Goal: Task Accomplishment & Management: Use online tool/utility

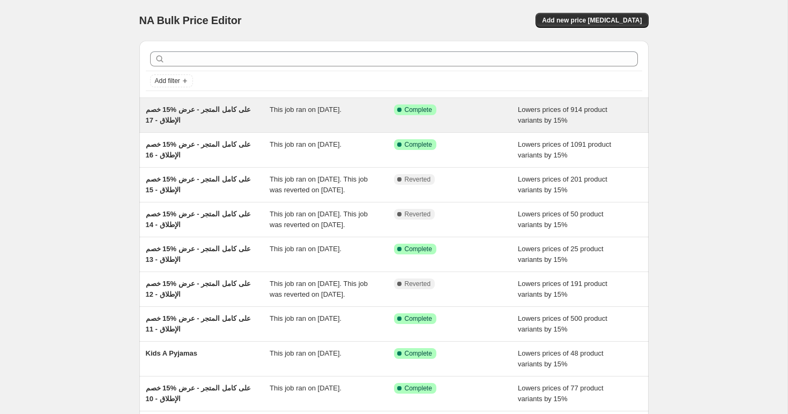
click at [222, 113] on span "خصم ‎15% على كامل المتجر - عرض الإطلاق - 17" at bounding box center [198, 115] width 105 height 19
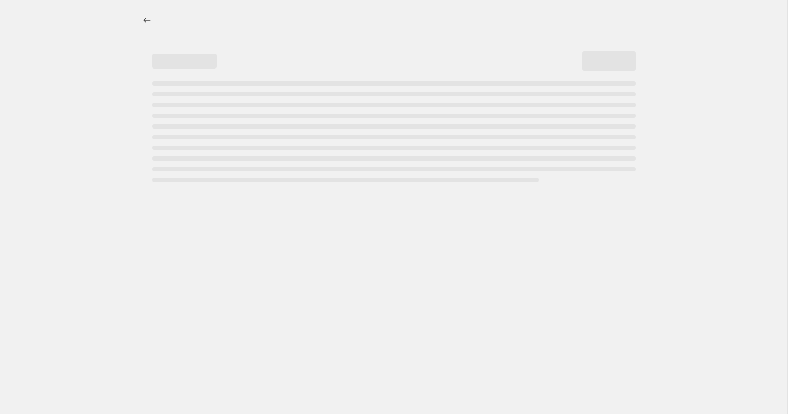
select select "percentage"
select select "collection"
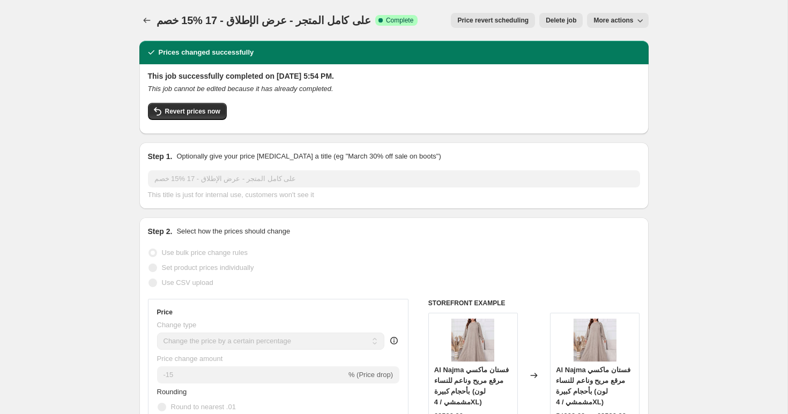
click at [231, 24] on span "خصم ‎15% على كامل المتجر - عرض الإطلاق - 17" at bounding box center [263, 20] width 214 height 12
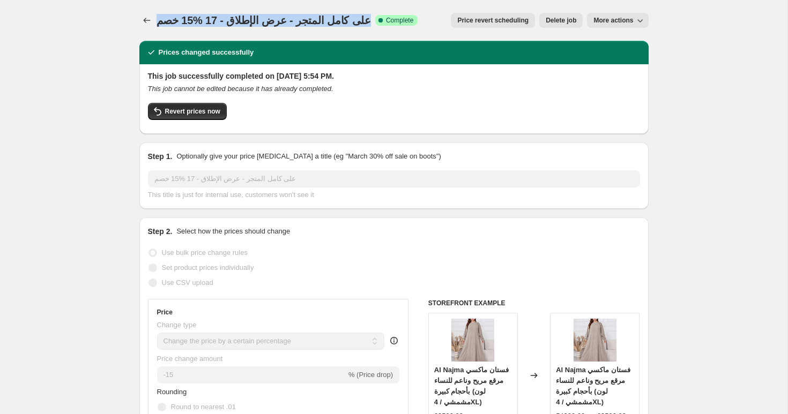
click at [231, 24] on span "خصم ‎15% على كامل المتجر - عرض الإطلاق - 17" at bounding box center [263, 20] width 214 height 12
copy span "خصم ‎15% على كامل المتجر - عرض الإطلاق - 17"
click at [150, 18] on icon "Price change jobs" at bounding box center [146, 20] width 11 height 11
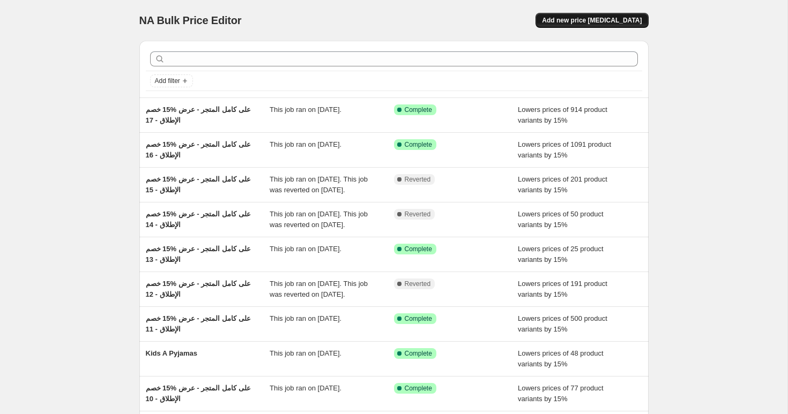
click at [582, 25] on button "Add new price [MEDICAL_DATA]" at bounding box center [591, 20] width 113 height 15
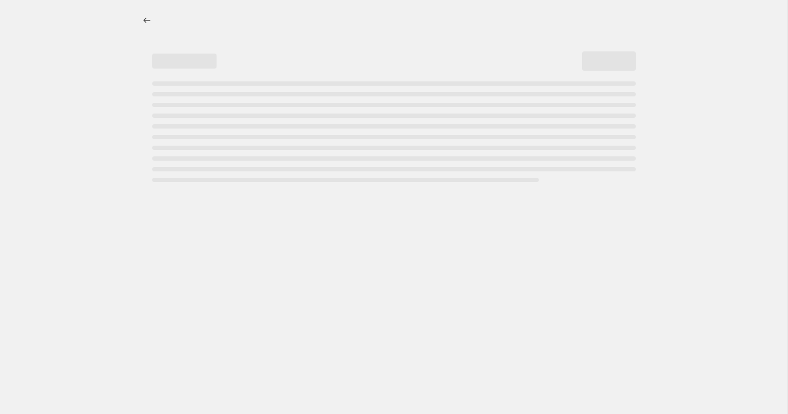
select select "percentage"
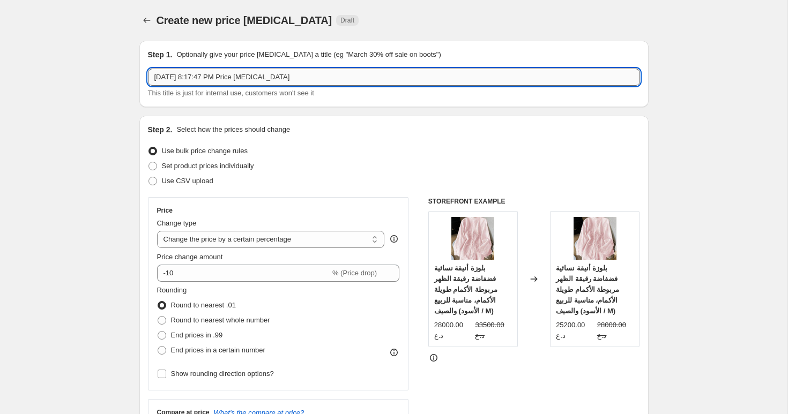
click at [240, 76] on input "[DATE] 8:17:47 PM Price [MEDICAL_DATA]" at bounding box center [394, 77] width 492 height 17
paste input "خصم ‎15% على كامل المتجر - عرض الإطلاق - 17"
click at [191, 76] on input "خصم ‎15% على كامل المتجر - عرض الإطلاق - 17" at bounding box center [394, 77] width 492 height 17
type input "خصم ‎15% على كامل المتجر - عرض الإطلاق - 18"
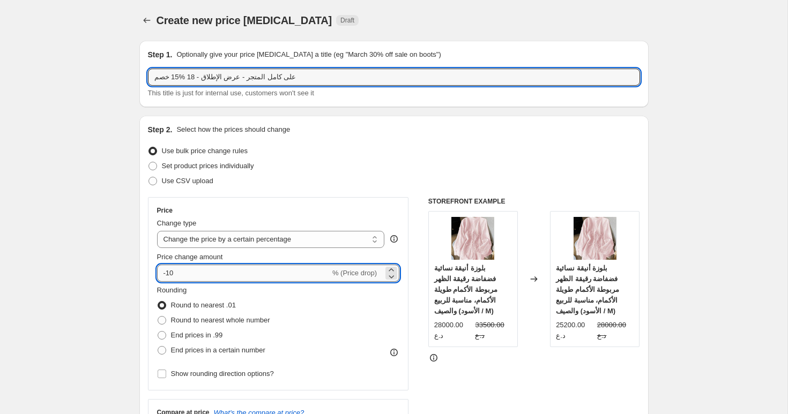
click at [204, 275] on input "-10" at bounding box center [243, 273] width 173 height 17
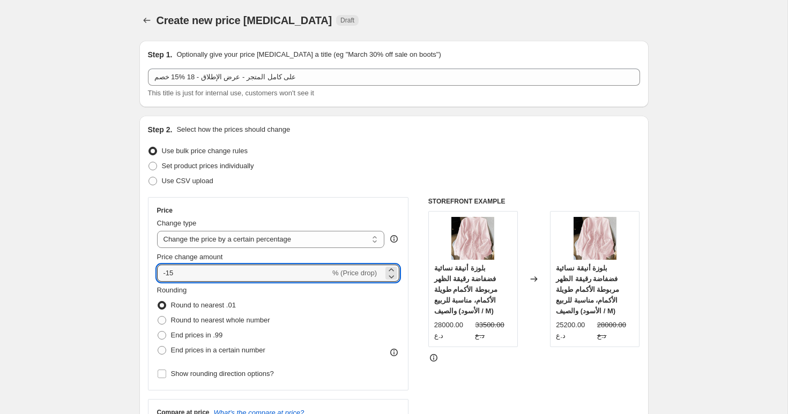
type input "-15"
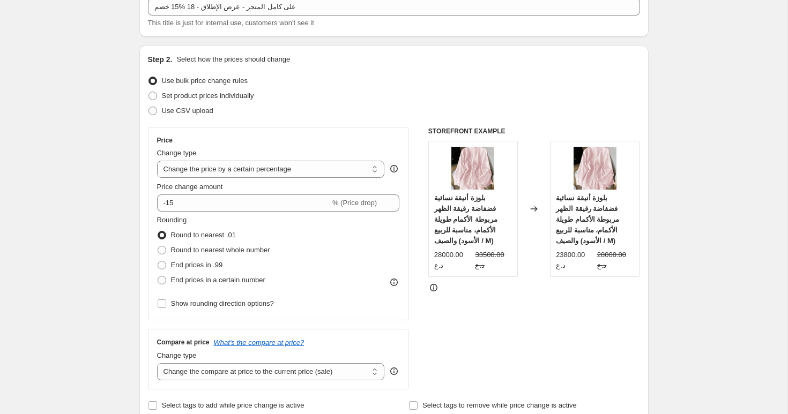
scroll to position [104, 0]
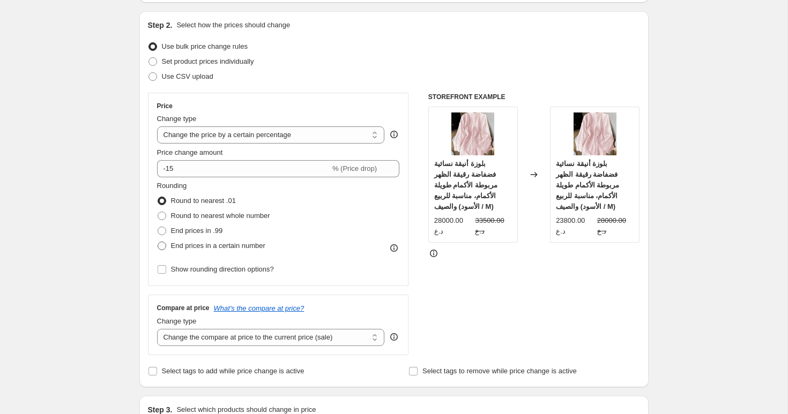
click at [195, 248] on span "End prices in a certain number" at bounding box center [218, 246] width 94 height 8
click at [158, 242] on input "End prices in a certain number" at bounding box center [158, 242] width 1 height 1
radio input "true"
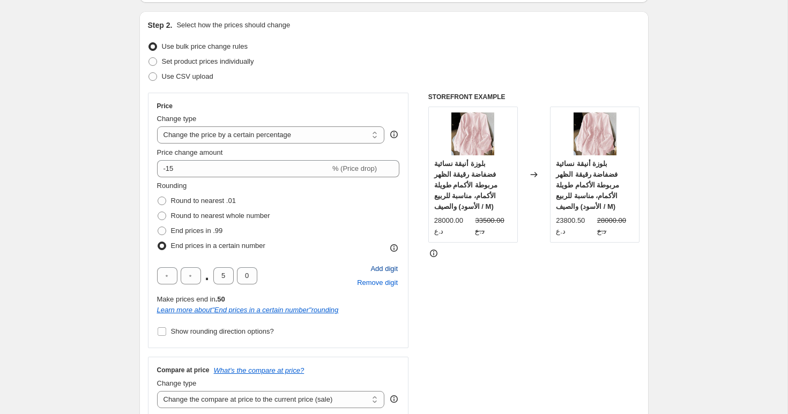
click at [382, 271] on span "Add digit" at bounding box center [383, 269] width 27 height 11
click at [170, 280] on input "text" at bounding box center [167, 275] width 20 height 17
type input "0"
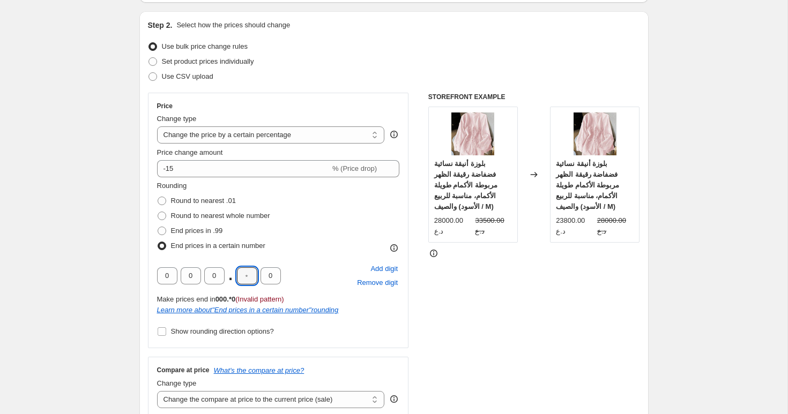
type input "0"
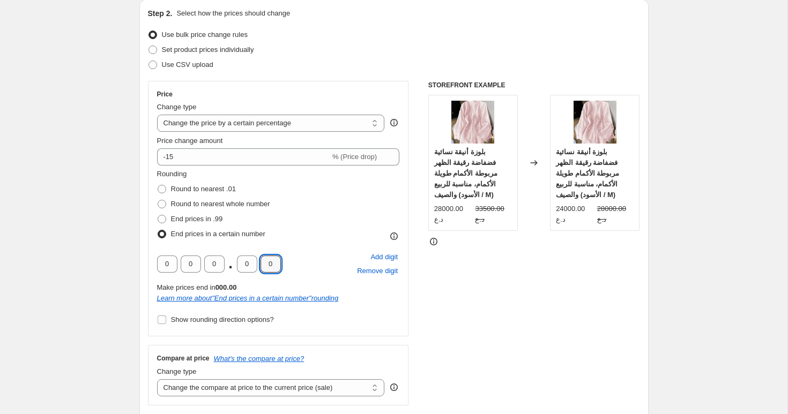
scroll to position [119, 0]
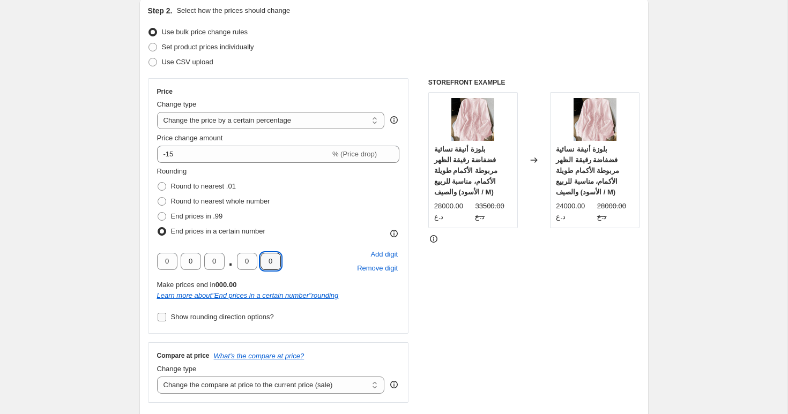
click at [162, 318] on input "Show rounding direction options?" at bounding box center [162, 317] width 9 height 9
checkbox input "true"
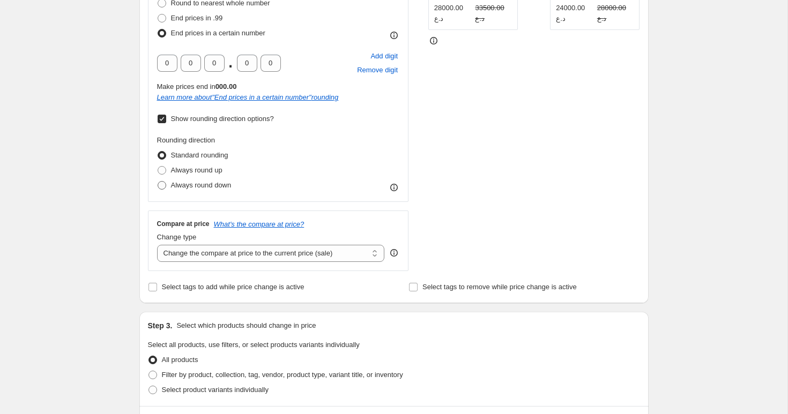
scroll to position [358, 0]
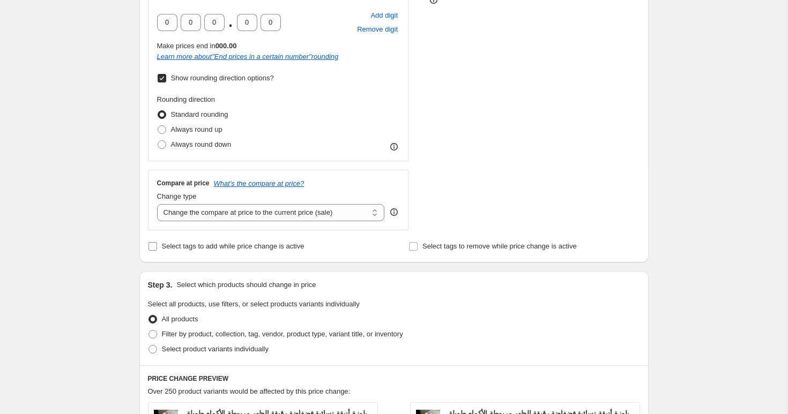
click at [183, 244] on span "Select tags to add while price change is active" at bounding box center [233, 246] width 143 height 8
click at [157, 244] on input "Select tags to add while price change is active" at bounding box center [152, 246] width 9 height 9
checkbox input "true"
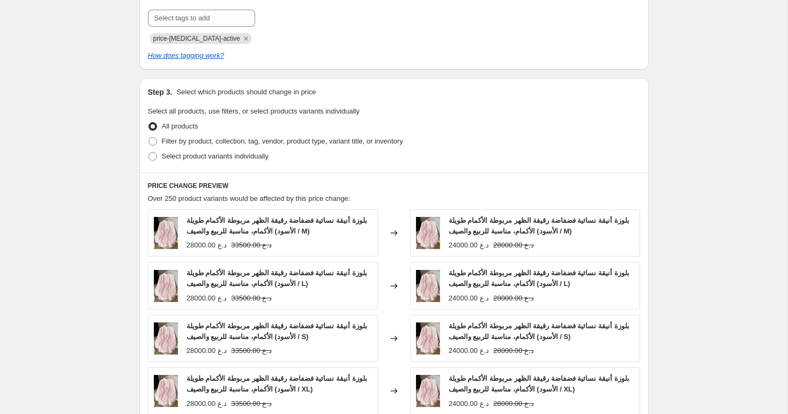
scroll to position [624, 0]
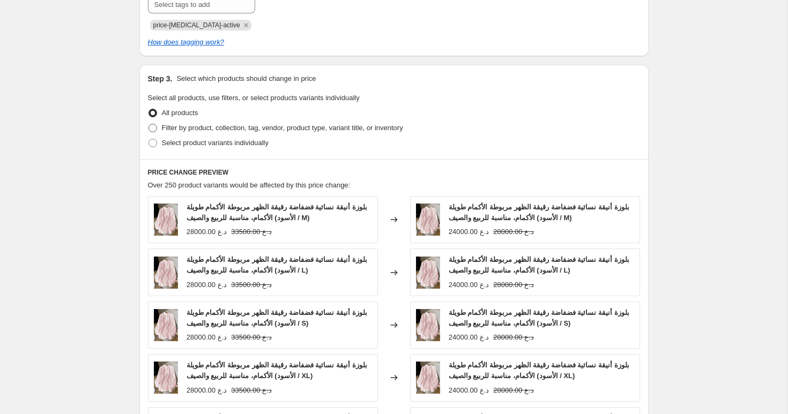
click at [200, 132] on span "Filter by product, collection, tag, vendor, product type, variant title, or inv…" at bounding box center [282, 128] width 241 height 11
click at [149, 124] on input "Filter by product, collection, tag, vendor, product type, variant title, or inv…" at bounding box center [148, 124] width 1 height 1
radio input "true"
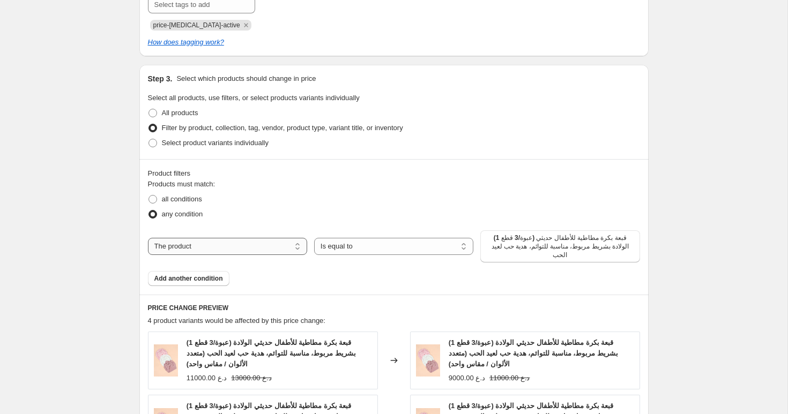
click at [260, 249] on select "The product The product's collection The product's tag The product's vendor The…" at bounding box center [227, 246] width 159 height 17
select select "collection"
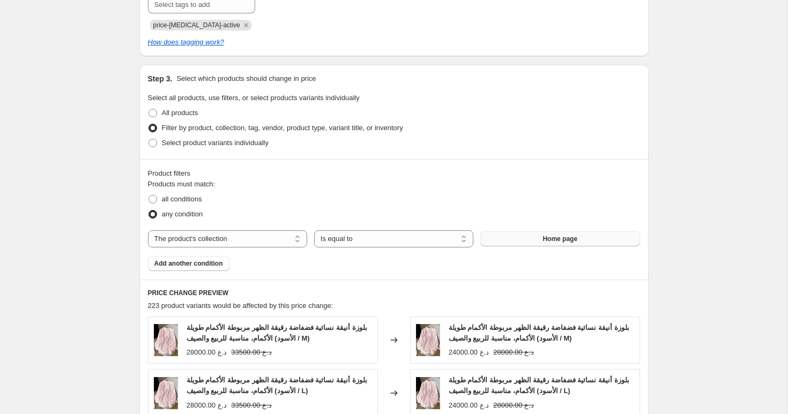
click at [526, 238] on button "Home page" at bounding box center [559, 238] width 159 height 15
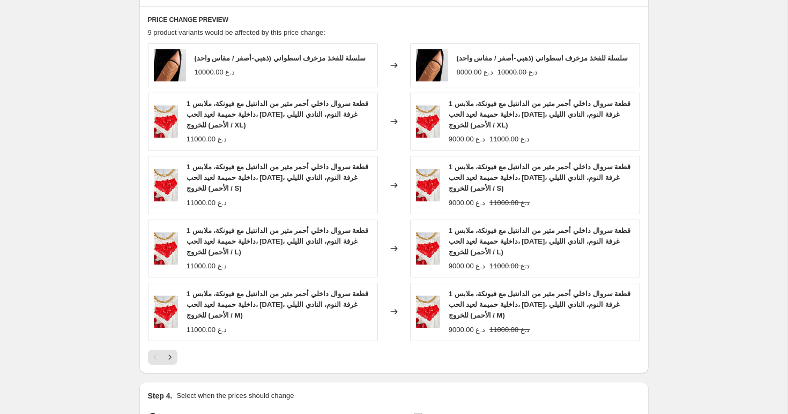
scroll to position [1022, 0]
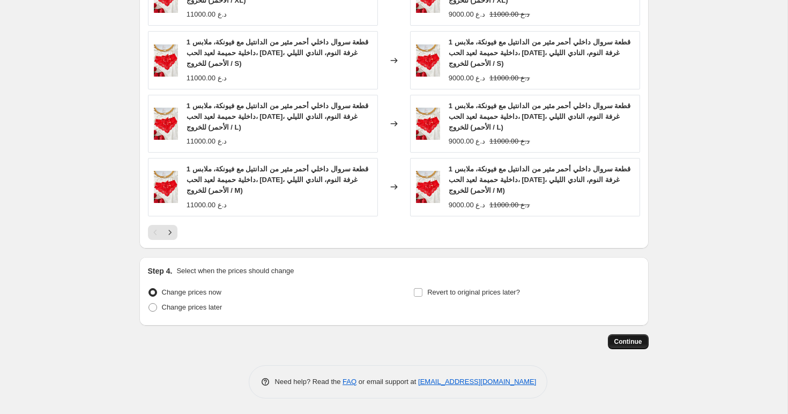
click at [631, 342] on span "Continue" at bounding box center [628, 342] width 28 height 9
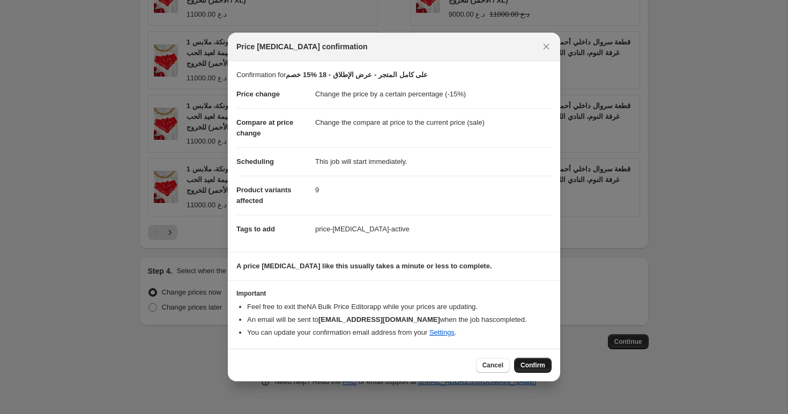
click at [533, 367] on span "Confirm" at bounding box center [532, 365] width 25 height 9
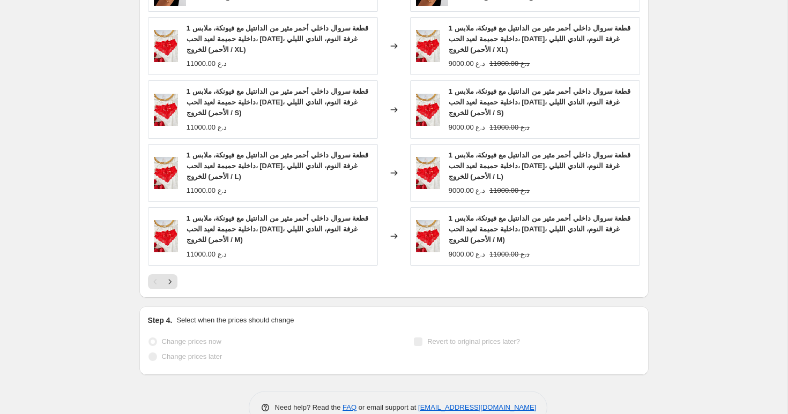
select select "percentage"
select select "collection"
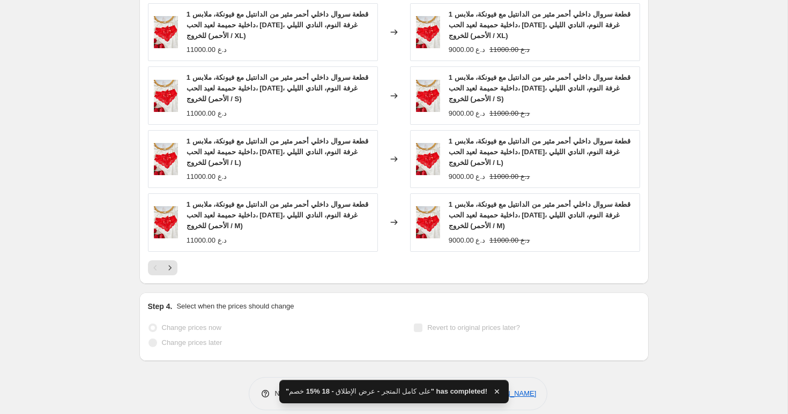
scroll to position [0, 0]
